Goal: Information Seeking & Learning: Learn about a topic

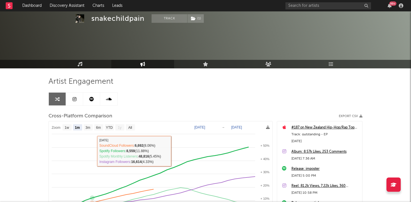
select select "1m"
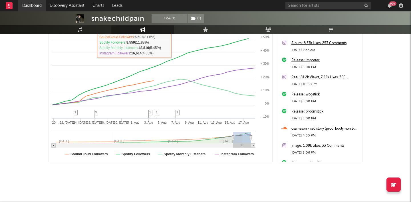
click at [36, 4] on link "Dashboard" at bounding box center [31, 5] width 27 height 11
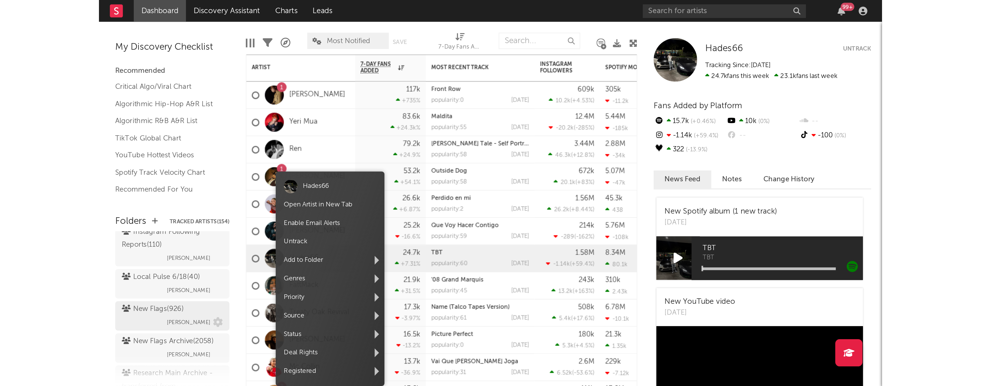
scroll to position [137, 0]
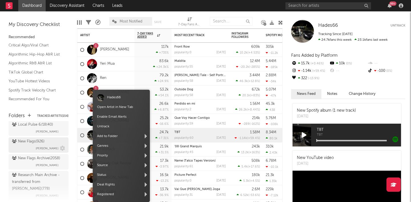
click at [34, 143] on div "New Flags ( 926 )" at bounding box center [28, 141] width 33 height 7
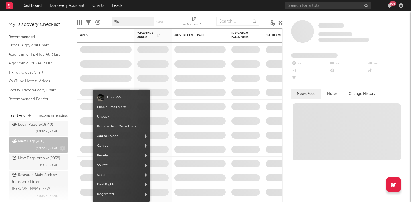
click at [34, 143] on div "New Flags ( 926 )" at bounding box center [28, 141] width 33 height 7
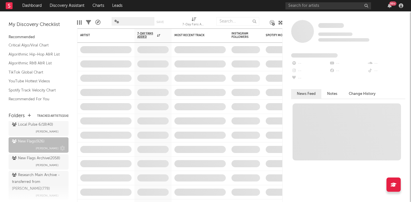
click at [40, 147] on div "New Flags ( 926 ) [PERSON_NAME]" at bounding box center [38, 145] width 53 height 14
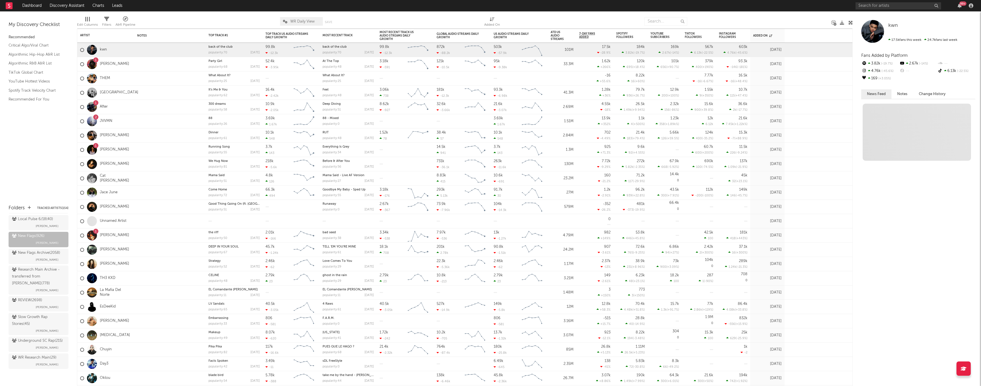
scroll to position [134, 0]
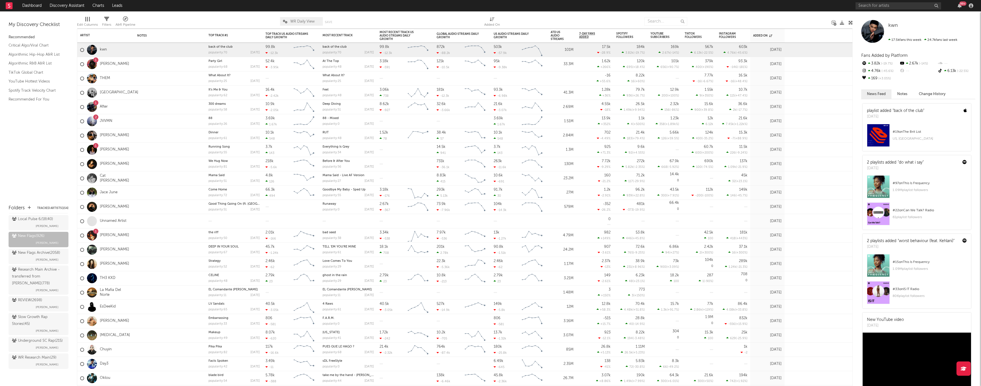
click at [109, 12] on div "Edit Columns Filters A&R Pipeline WR Daily View Save Save as Added On" at bounding box center [465, 19] width 776 height 17
click at [410, 20] on icon at bounding box center [492, 19] width 5 height 4
select select "-1"
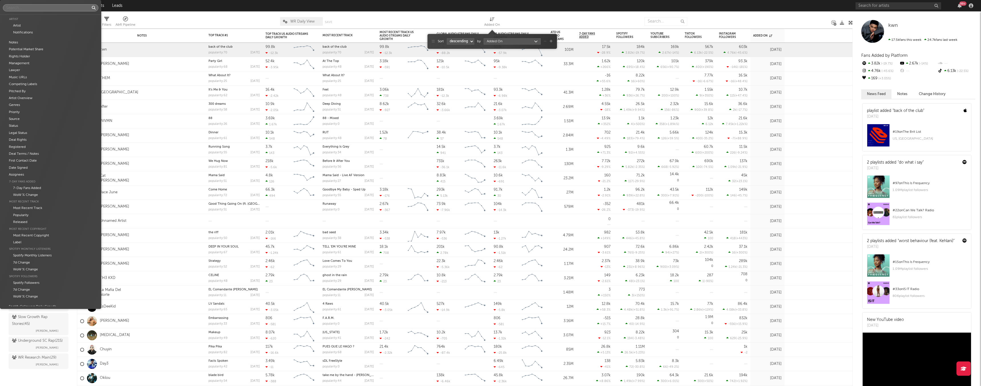
click at [410, 39] on body "Dashboard Discovery Assistant Charts Leads 99 + Notifications Settings Mark all…" at bounding box center [490, 193] width 981 height 386
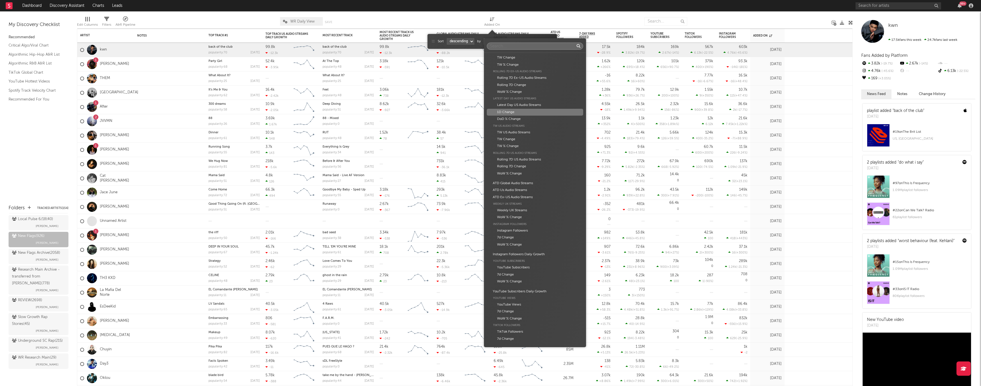
scroll to position [501, 0]
click at [410, 141] on div "TW Change" at bounding box center [535, 139] width 97 height 7
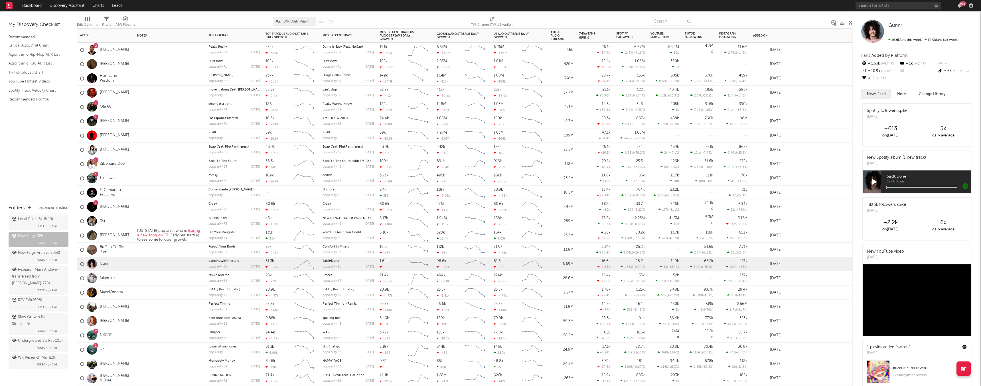
click at [298, 21] on span "WR Daily View" at bounding box center [295, 22] width 24 height 4
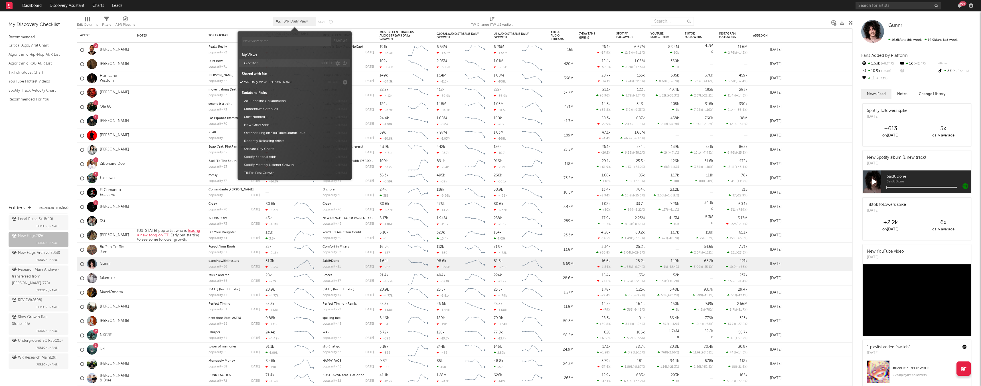
click at [257, 63] on button "Gio filter" at bounding box center [280, 63] width 76 height 8
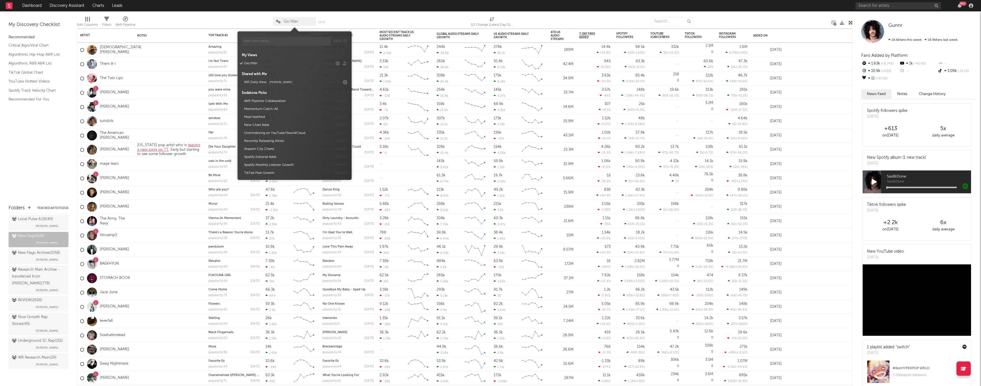
click at [202, 19] on div at bounding box center [204, 21] width 129 height 14
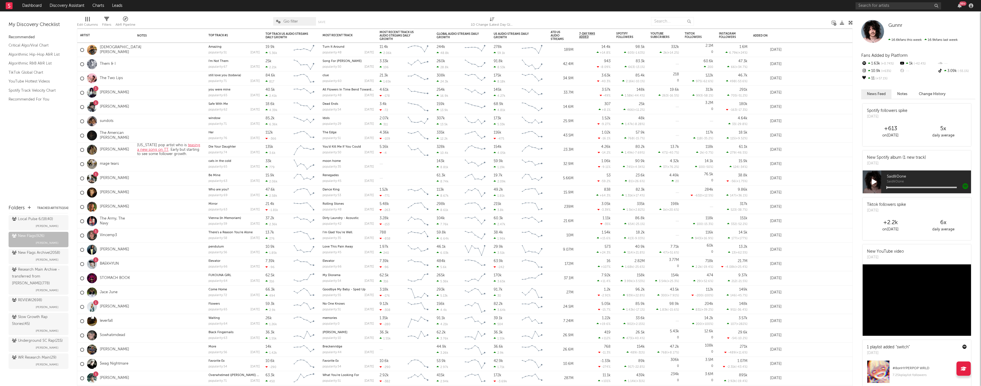
click at [89, 27] on div "Edit Columns" at bounding box center [87, 24] width 21 height 7
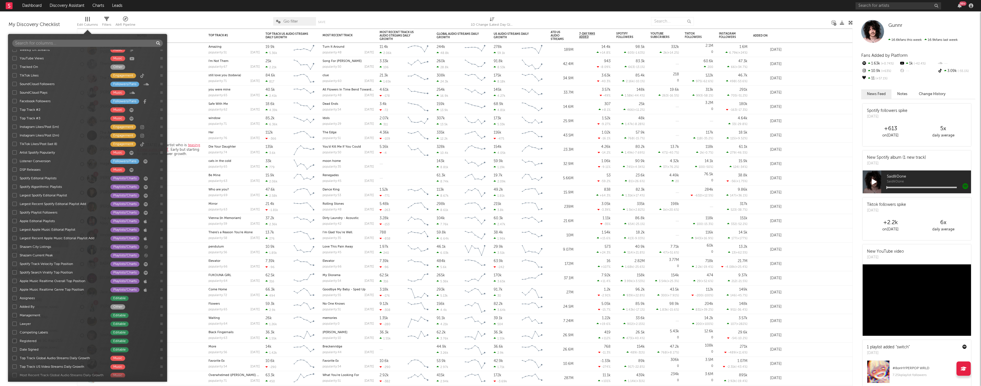
scroll to position [548, 0]
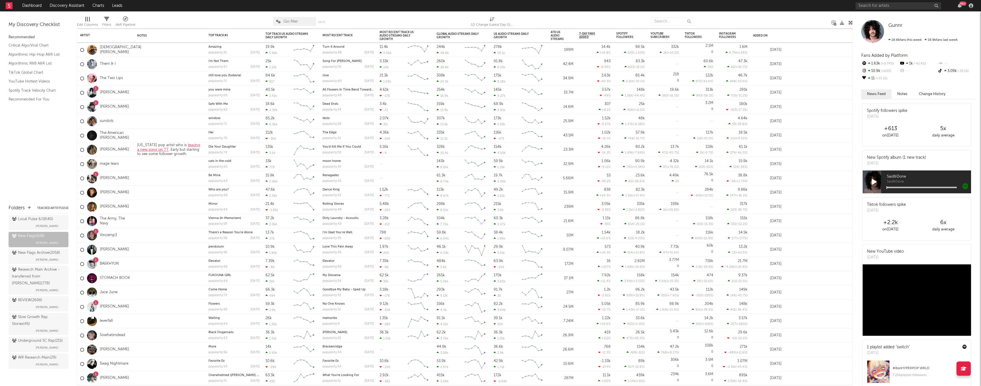
click at [328, 16] on div "Gio filter Save Save as" at bounding box center [303, 21] width 60 height 14
click at [83, 22] on div "Edit Columns" at bounding box center [87, 24] width 21 height 7
click at [232, 18] on div at bounding box center [204, 21] width 129 height 14
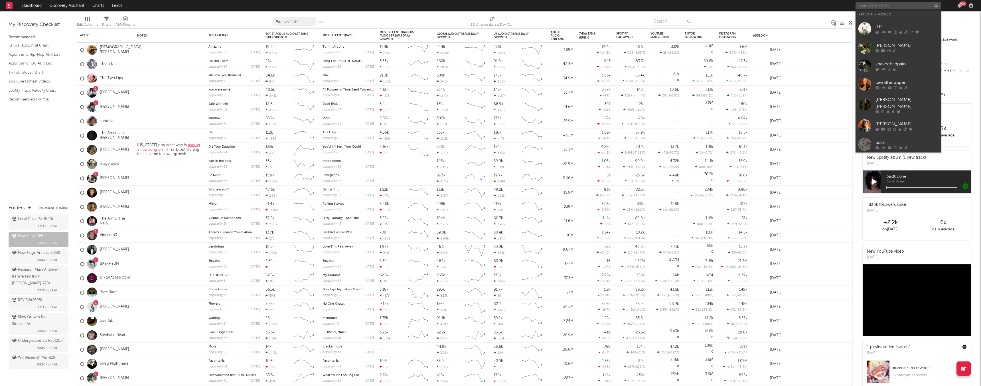
click at [410, 8] on input "text" at bounding box center [898, 5] width 86 height 7
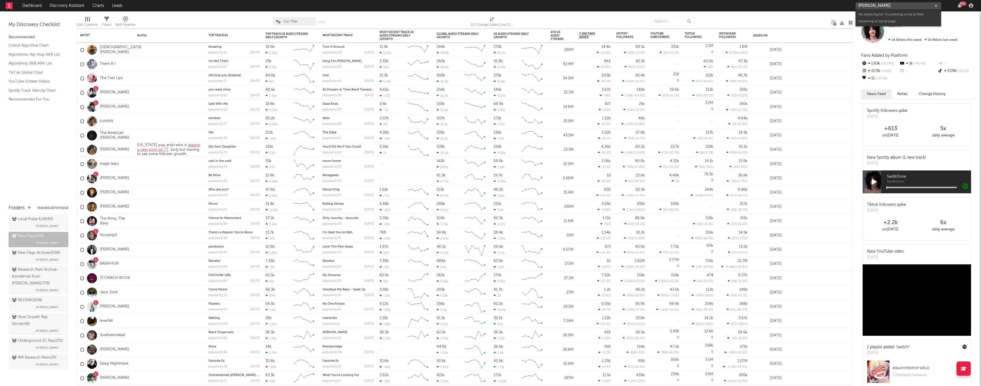
click at [410, 6] on input "[PERSON_NAME]" at bounding box center [898, 5] width 86 height 7
type input "[PERSON_NAME] dead rock"
click at [410, 7] on input "[PERSON_NAME] dead rock" at bounding box center [898, 5] width 86 height 7
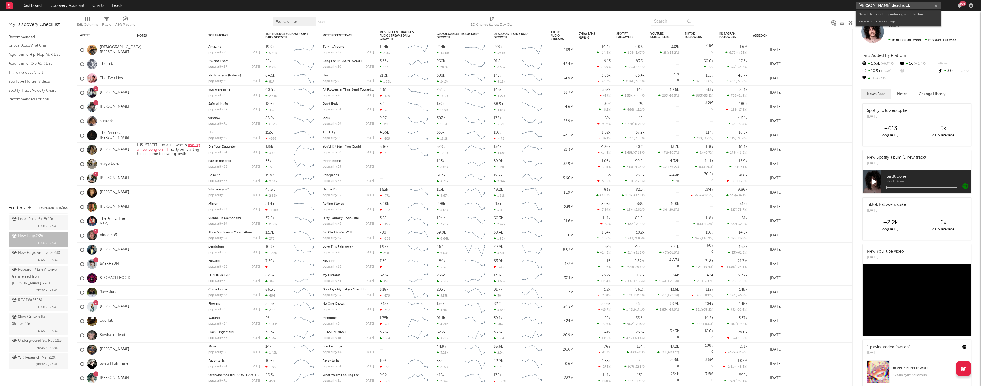
click at [410, 7] on input "[PERSON_NAME] dead rock" at bounding box center [898, 5] width 86 height 7
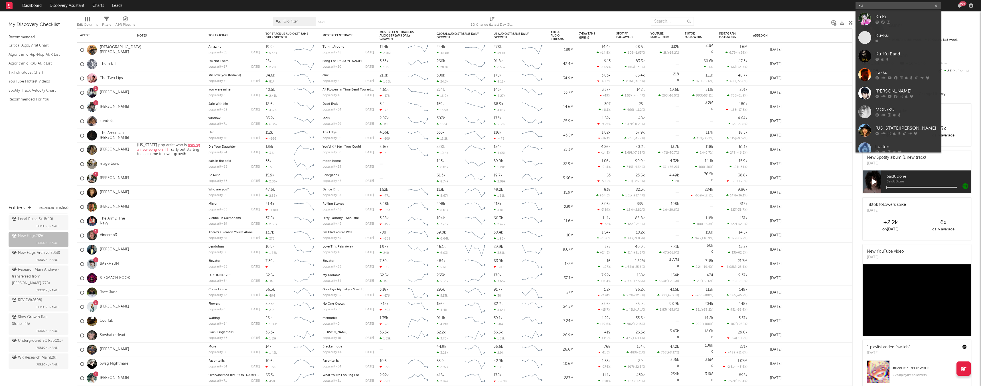
type input "k"
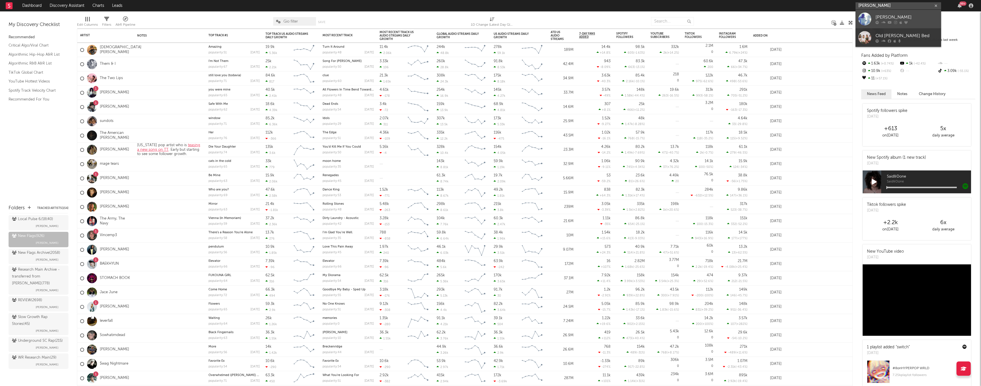
type input "[PERSON_NAME]"
click at [410, 17] on div "[PERSON_NAME]" at bounding box center [906, 17] width 63 height 7
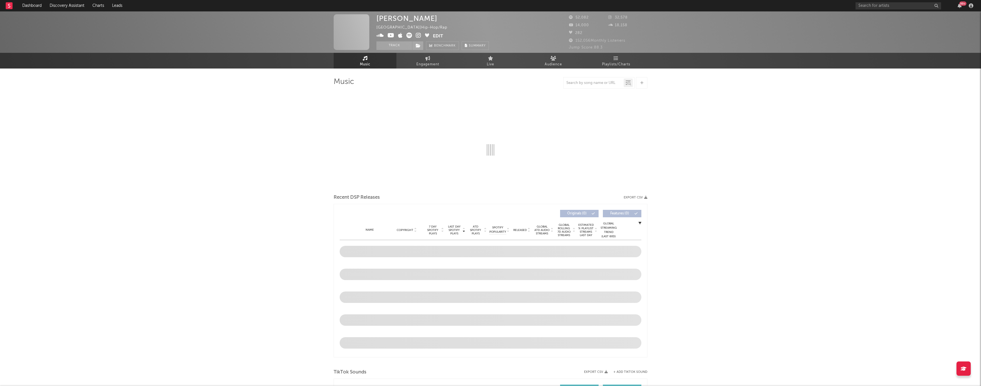
select select "6m"
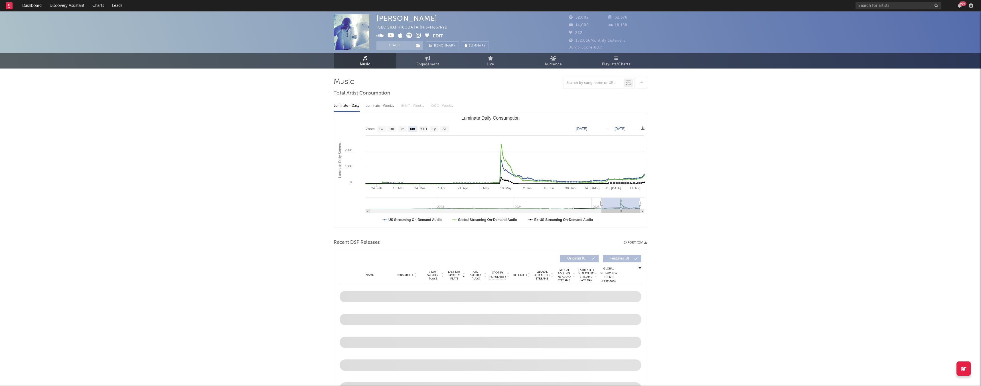
select select "6m"
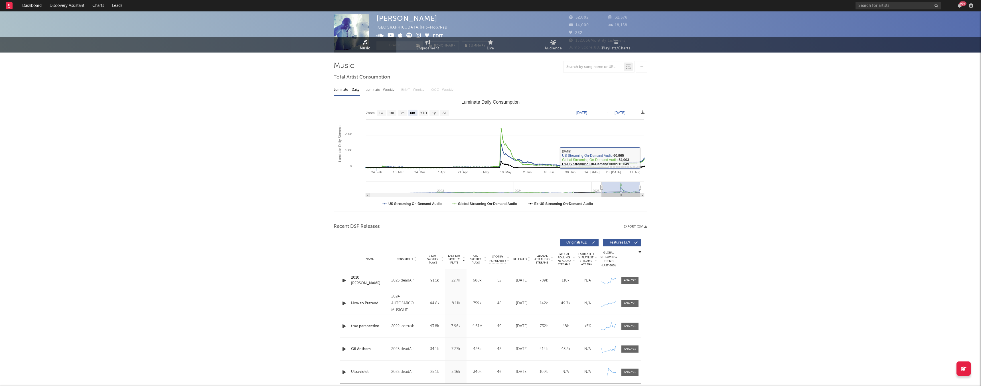
scroll to position [41, 0]
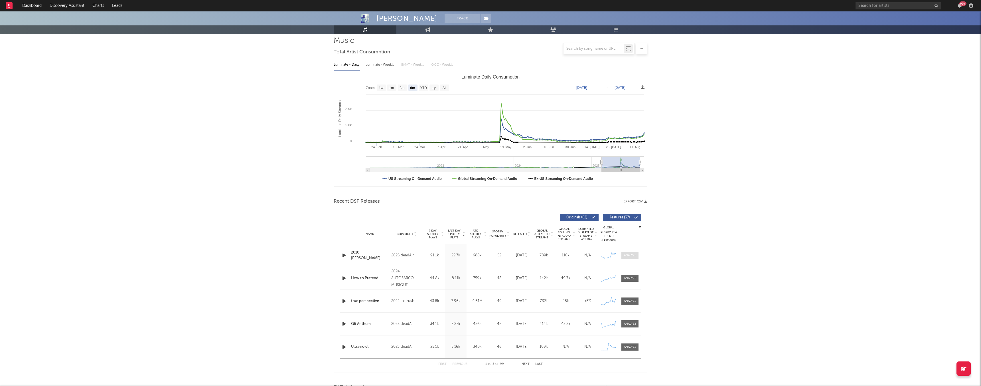
click at [410, 202] on span at bounding box center [629, 254] width 17 height 7
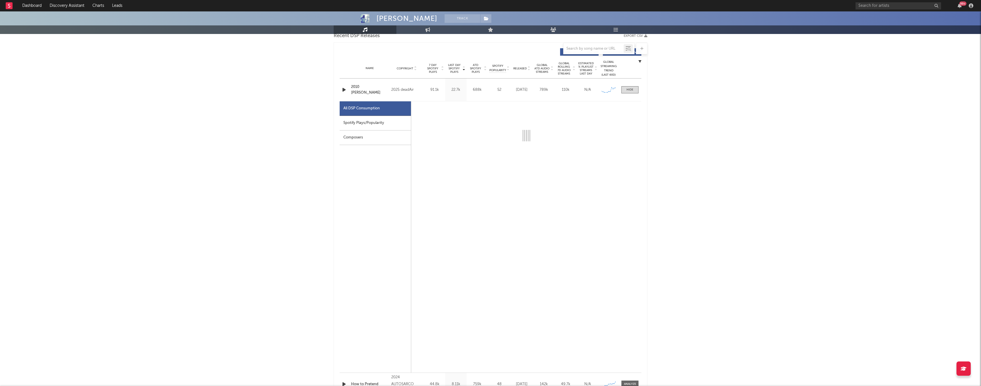
scroll to position [215, 0]
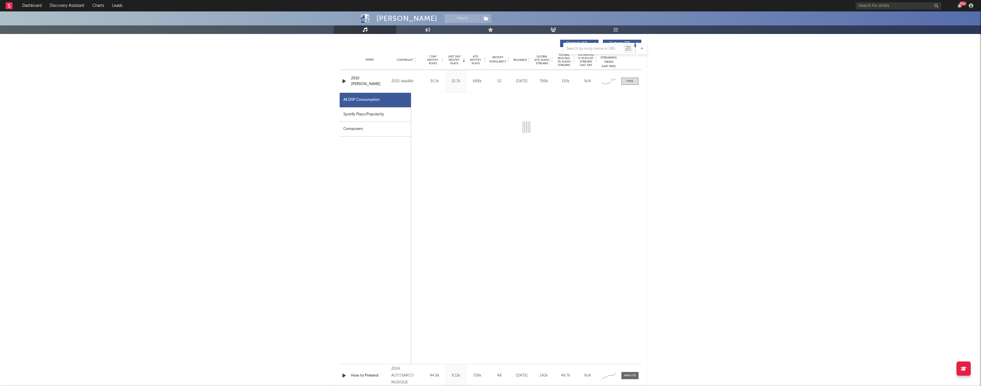
select select "1w"
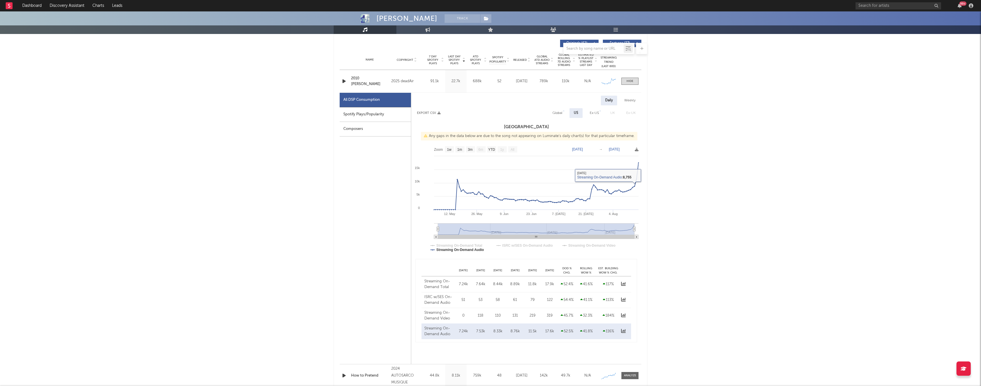
click at [410, 114] on div "Global" at bounding box center [557, 112] width 10 height 7
select select "1w"
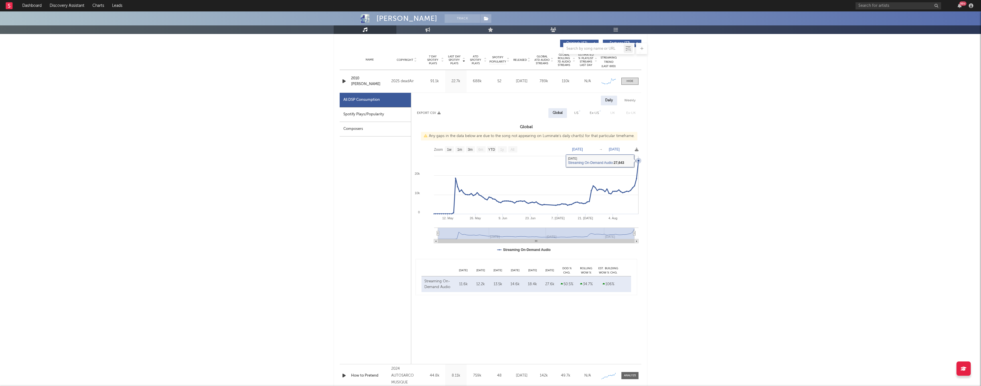
scroll to position [0, 0]
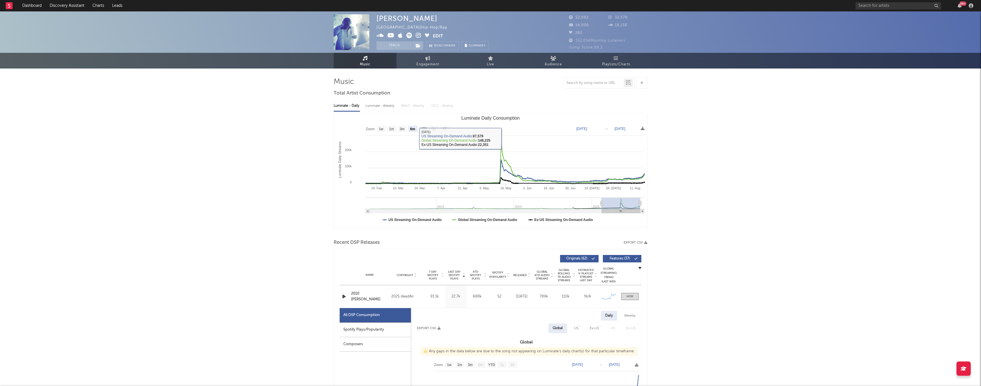
click at [410, 67] on span "Engagement" at bounding box center [427, 64] width 23 height 7
select select "1w"
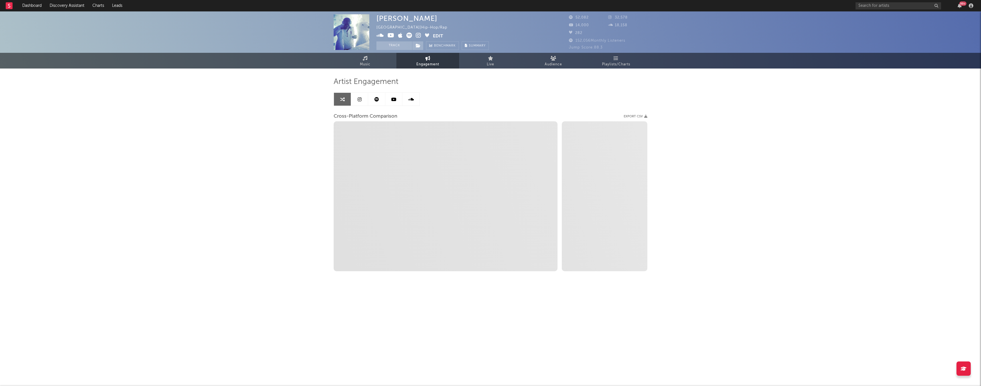
select select "1m"
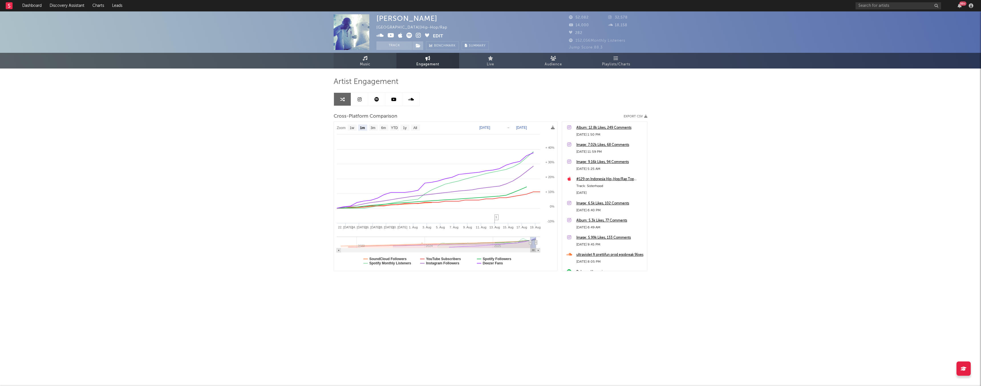
click at [369, 61] on span "Music" at bounding box center [365, 64] width 11 height 7
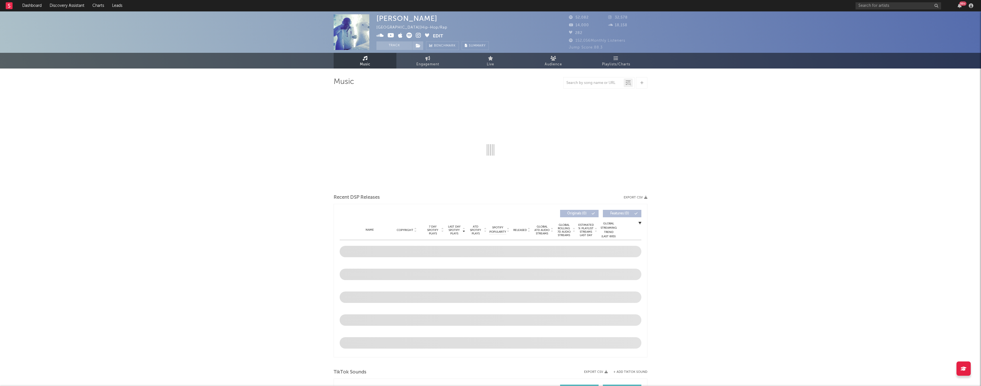
select select "6m"
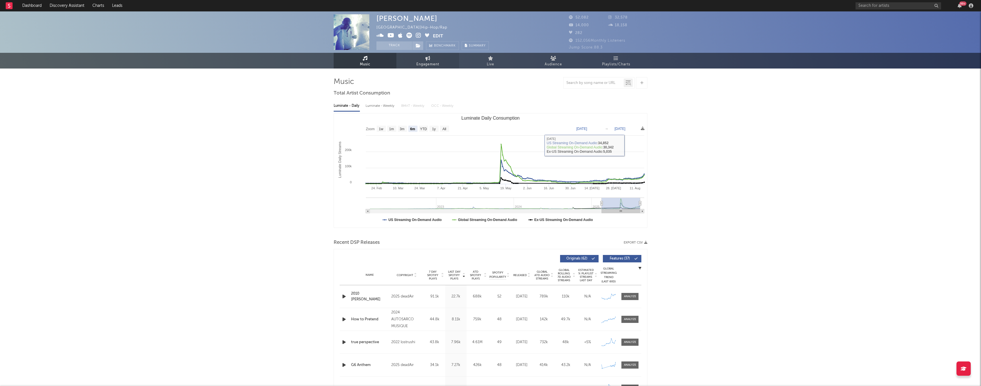
click at [410, 68] on link "Engagement" at bounding box center [427, 61] width 63 height 16
select select "1w"
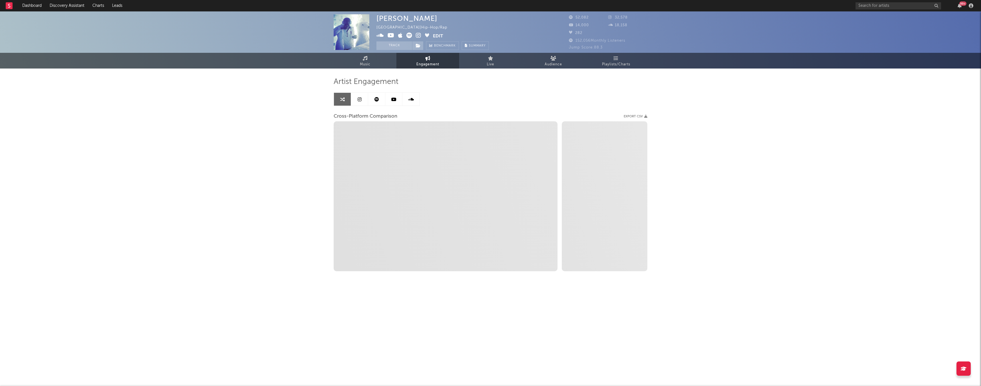
select select "1m"
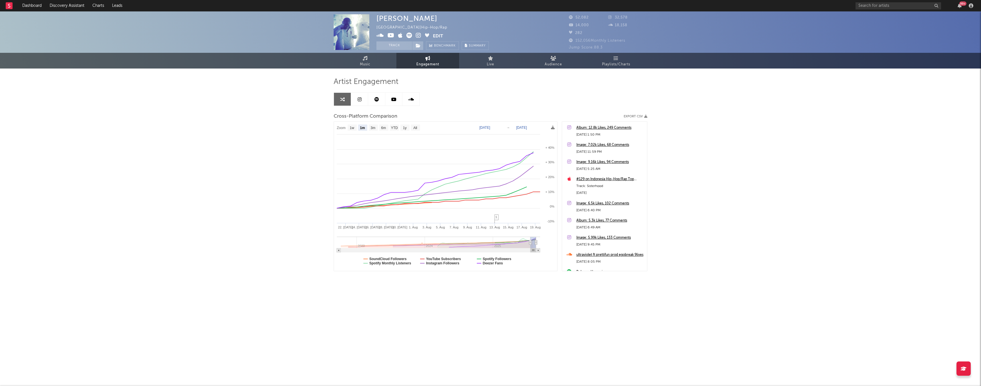
click at [410, 34] on icon at bounding box center [418, 36] width 5 height 6
click at [370, 60] on link "Music" at bounding box center [365, 61] width 63 height 16
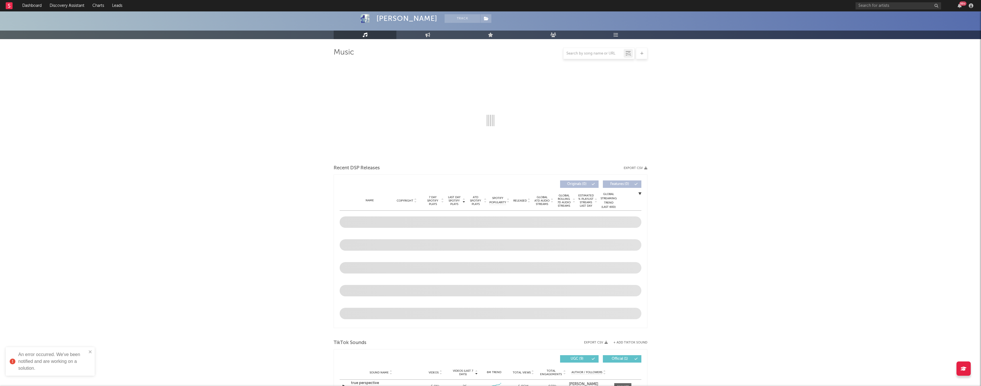
select select "6m"
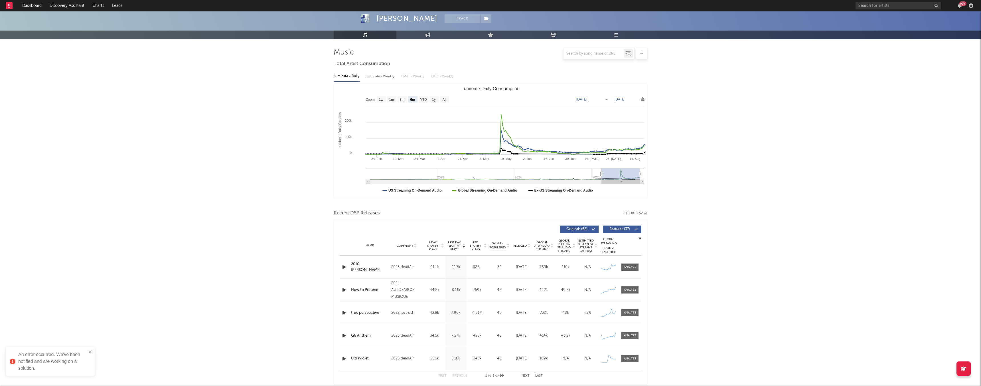
scroll to position [54, 0]
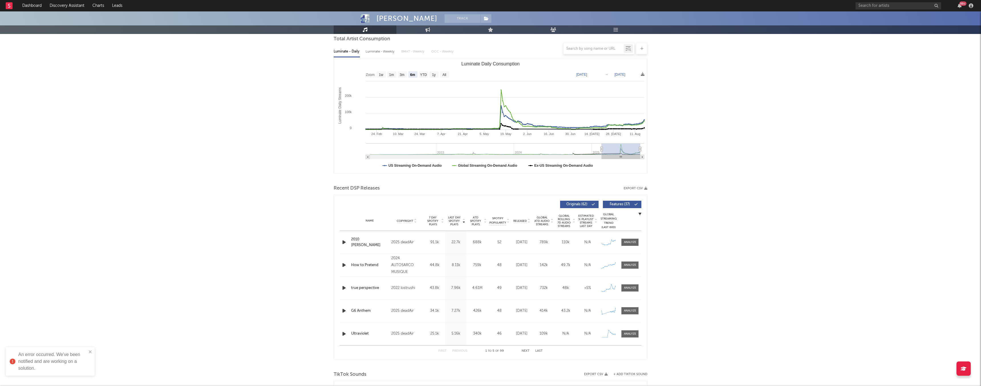
click at [345, 202] on icon "button" at bounding box center [344, 241] width 6 height 7
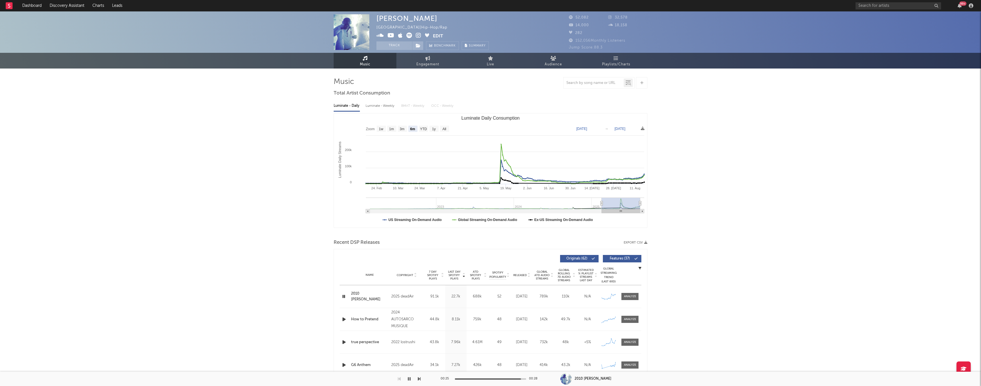
click at [410, 35] on icon at bounding box center [418, 36] width 5 height 6
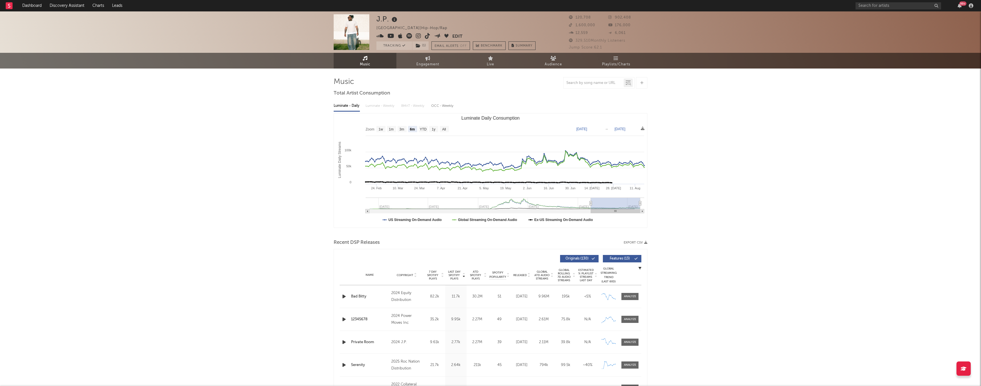
select select "6m"
click at [31, 3] on link "Dashboard" at bounding box center [31, 5] width 27 height 11
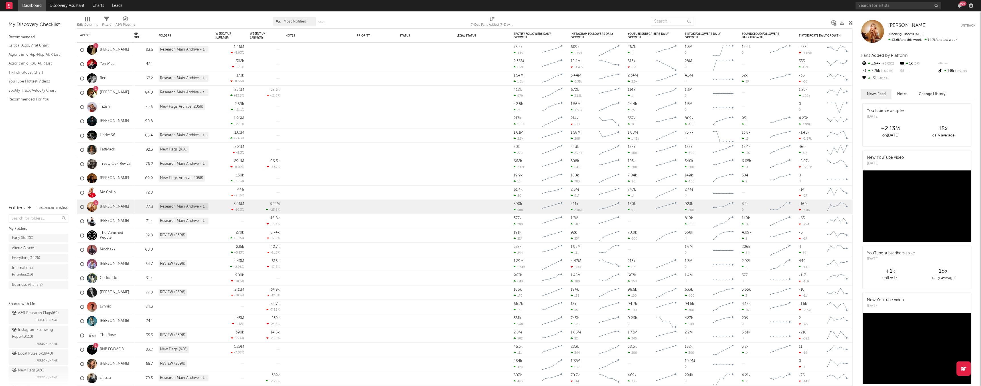
click at [81, 13] on div "Edit Columns Filters A&R Pipeline Most Notified Save Save as 7-Day Fans Added (…" at bounding box center [465, 19] width 776 height 17
click at [77, 5] on link "Discovery Assistant" at bounding box center [67, 5] width 43 height 11
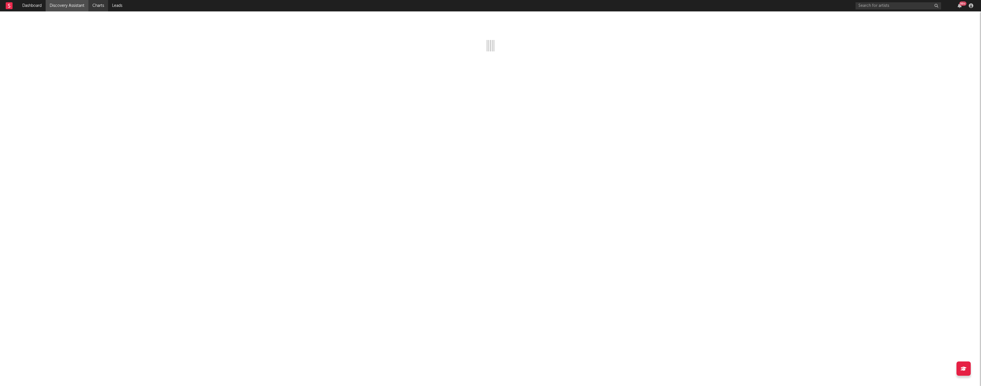
click at [98, 10] on link "Charts" at bounding box center [98, 5] width 20 height 11
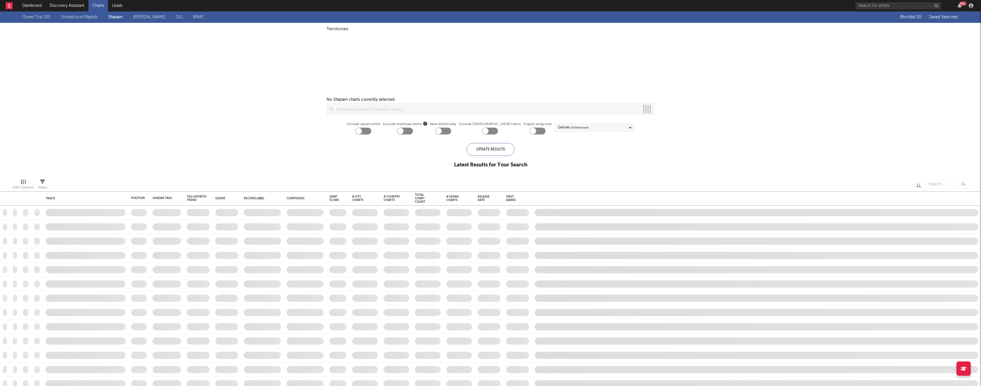
checkbox input "true"
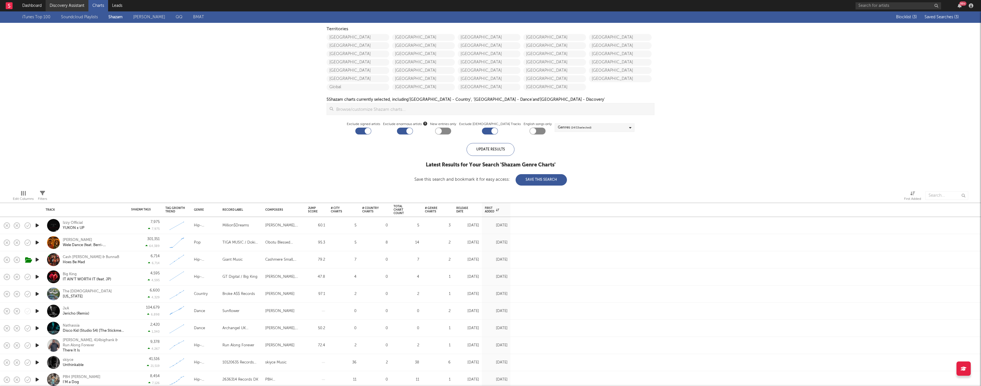
click at [63, 3] on link "Discovery Assistant" at bounding box center [67, 5] width 43 height 11
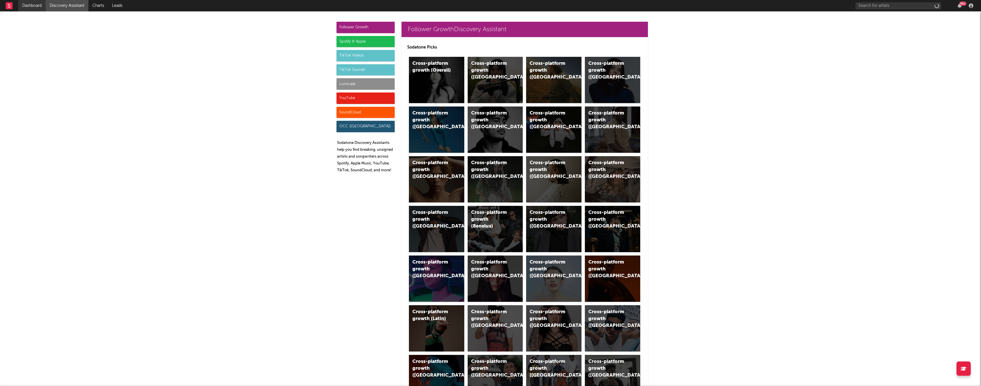
click at [24, 11] on link "Dashboard" at bounding box center [31, 5] width 27 height 11
